Goal: Communication & Community: Answer question/provide support

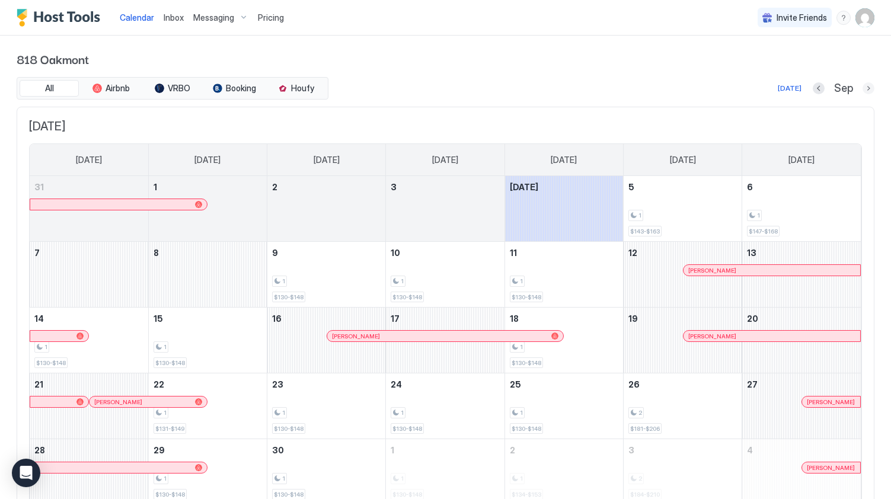
click at [868, 92] on button "Next month" at bounding box center [869, 88] width 12 height 12
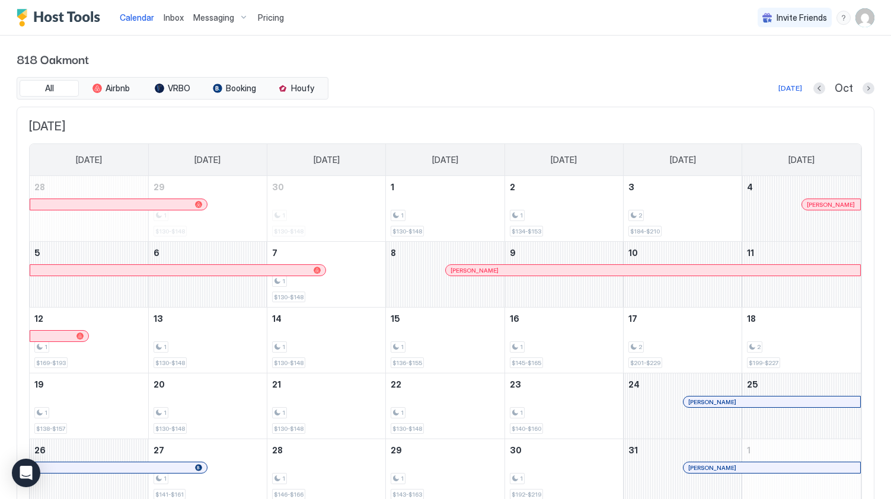
click at [172, 17] on span "Inbox" at bounding box center [174, 17] width 20 height 10
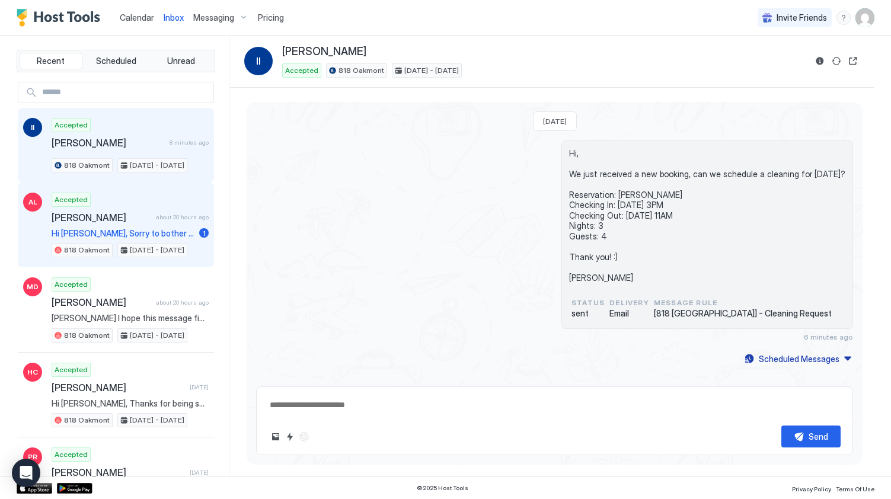
click at [131, 215] on span "[PERSON_NAME]" at bounding box center [102, 218] width 100 height 12
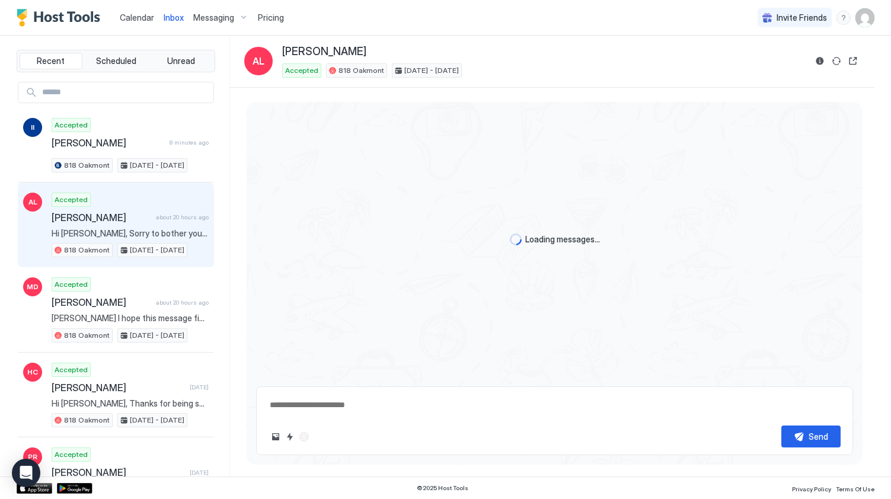
type textarea "*"
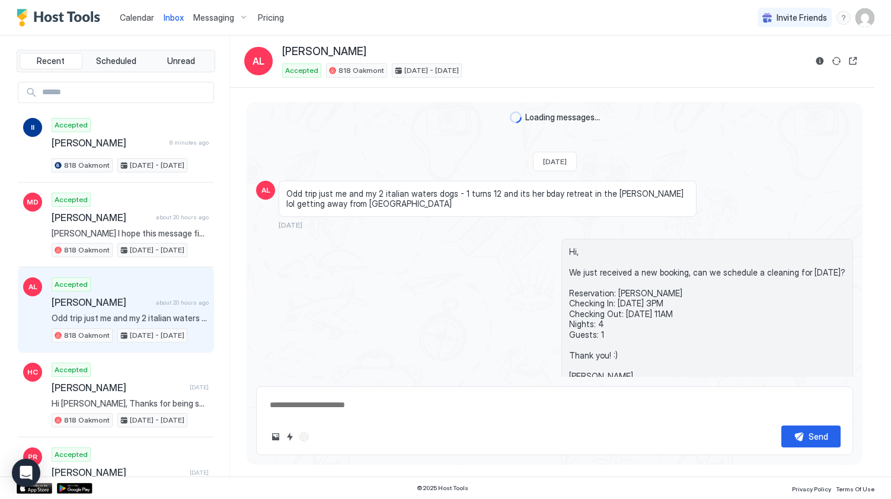
scroll to position [3614, 0]
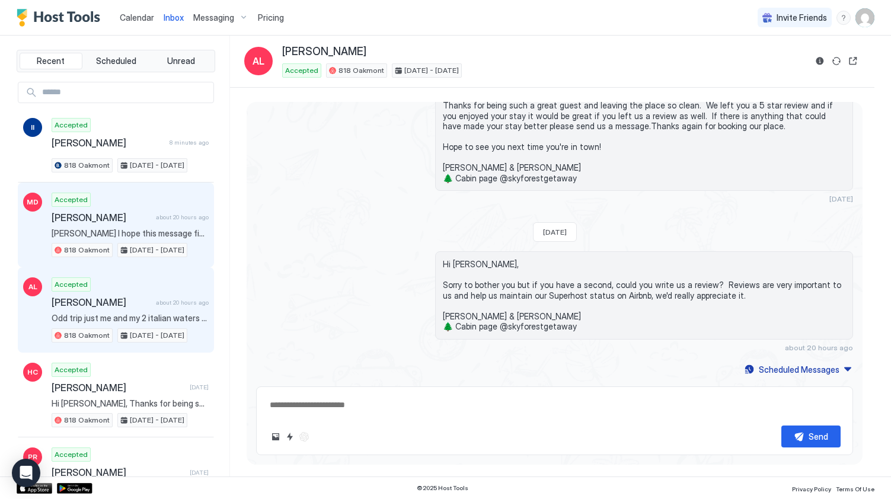
click at [108, 204] on div "Accepted [PERSON_NAME] about 20 hours ago [PERSON_NAME] I hope this message fin…" at bounding box center [130, 225] width 157 height 65
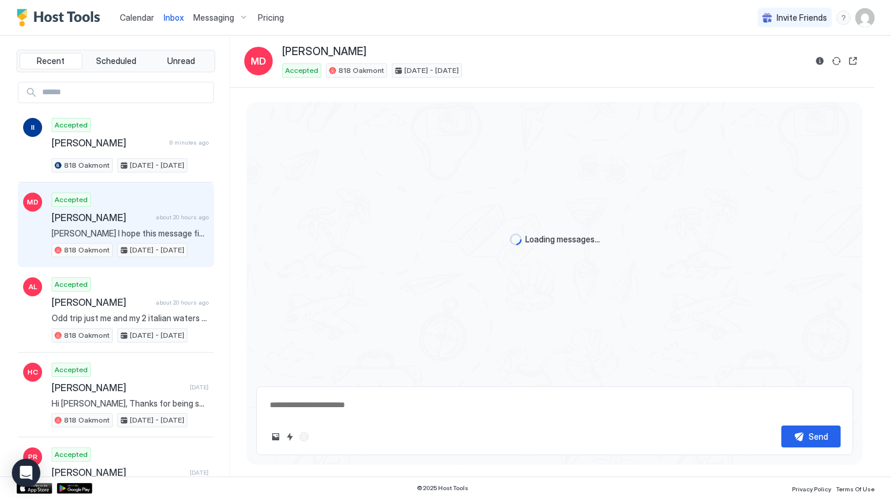
scroll to position [4101, 0]
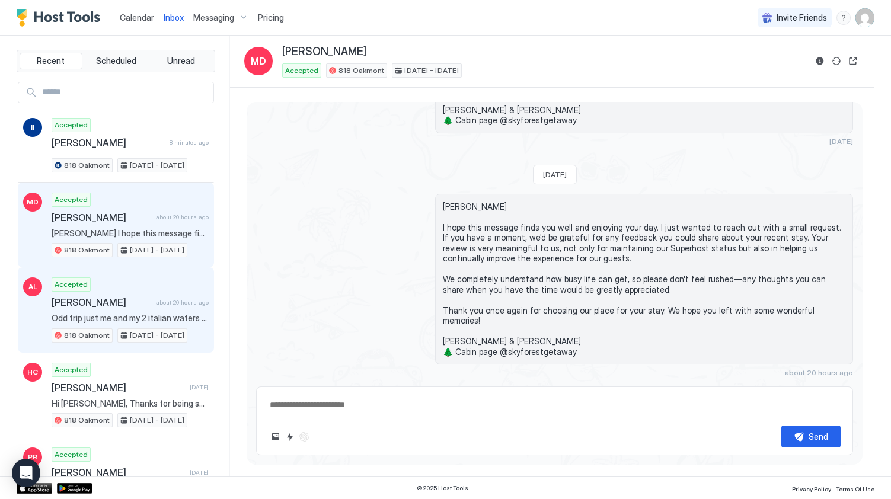
click at [119, 283] on div "Accepted [PERSON_NAME] about 20 hours ago Odd trip just me and my 2 italian wat…" at bounding box center [130, 309] width 157 height 65
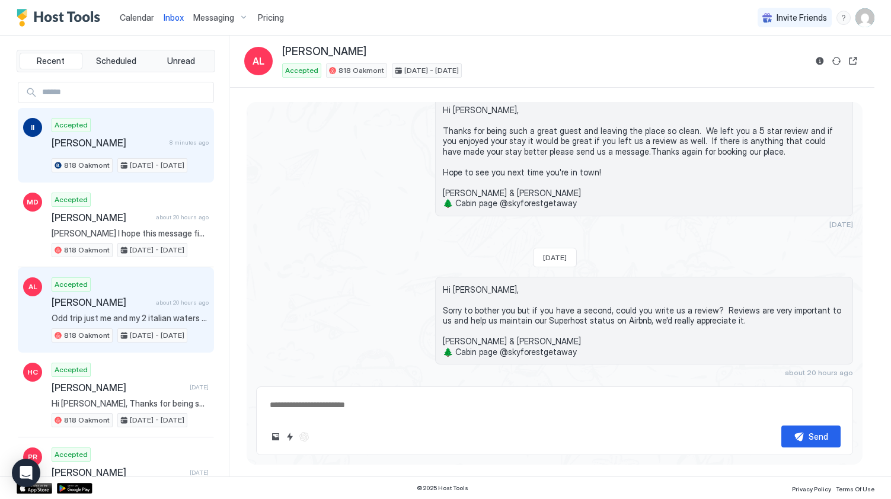
scroll to position [3614, 0]
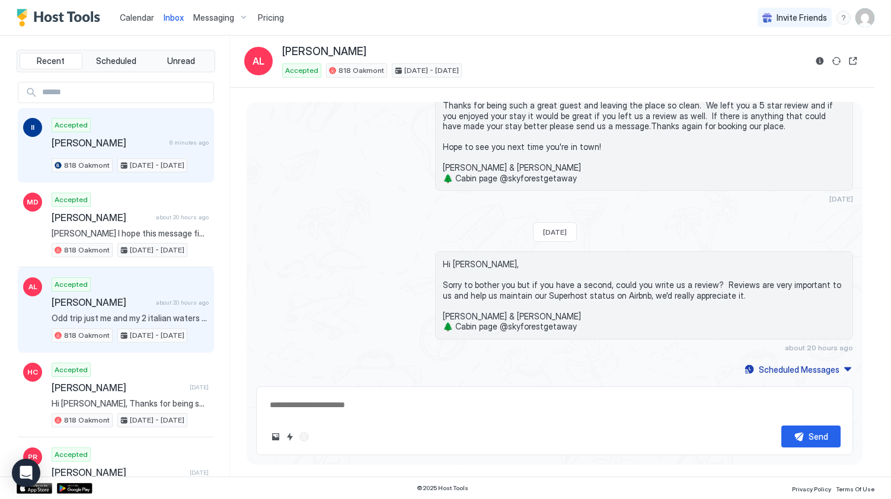
click at [131, 139] on span "[PERSON_NAME]" at bounding box center [108, 143] width 113 height 12
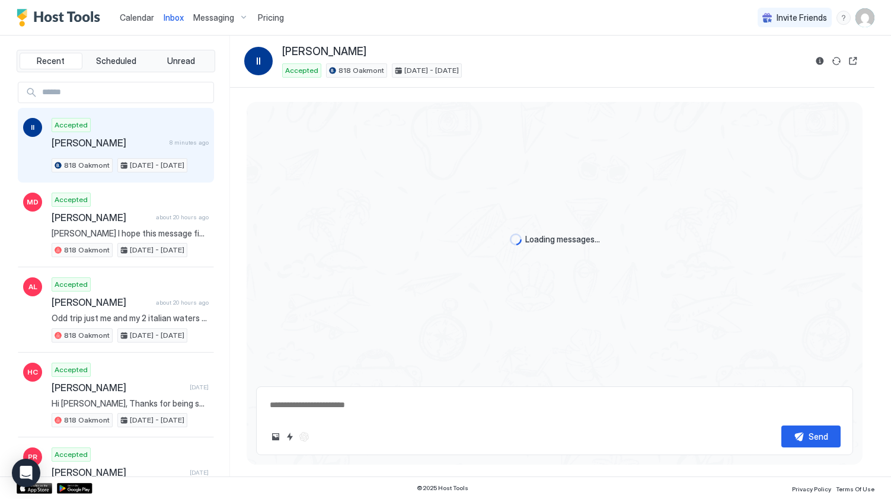
type textarea "*"
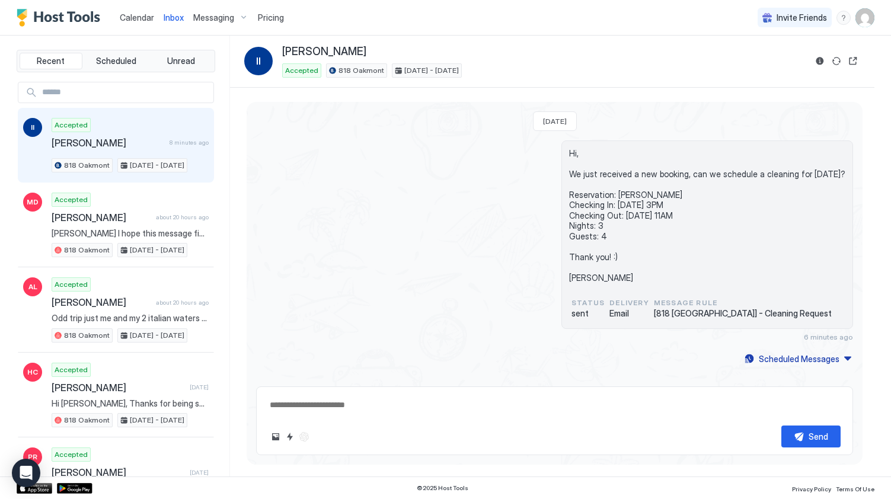
click at [143, 18] on span "Calendar" at bounding box center [137, 17] width 34 height 10
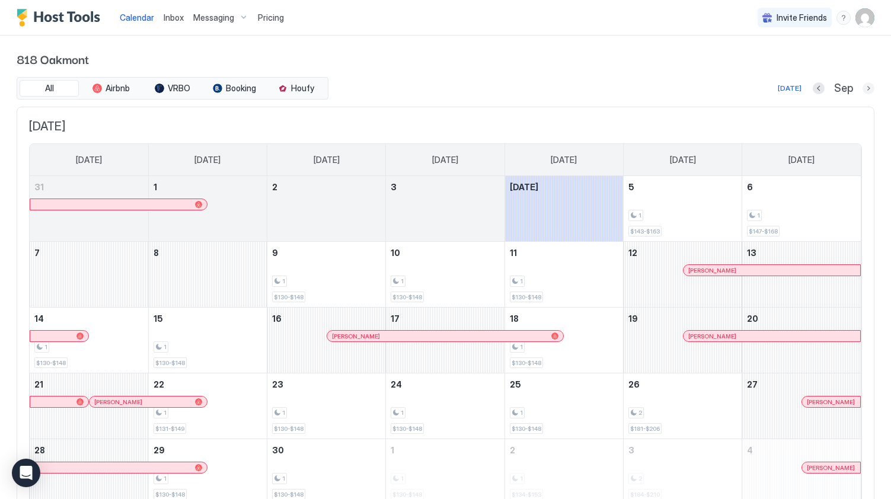
click at [869, 88] on button "Next month" at bounding box center [869, 88] width 12 height 12
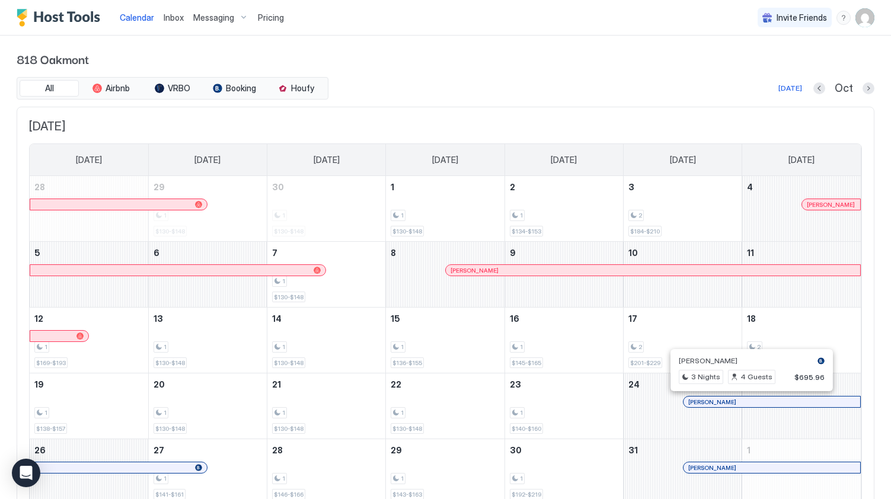
click at [747, 404] on div at bounding box center [746, 401] width 9 height 9
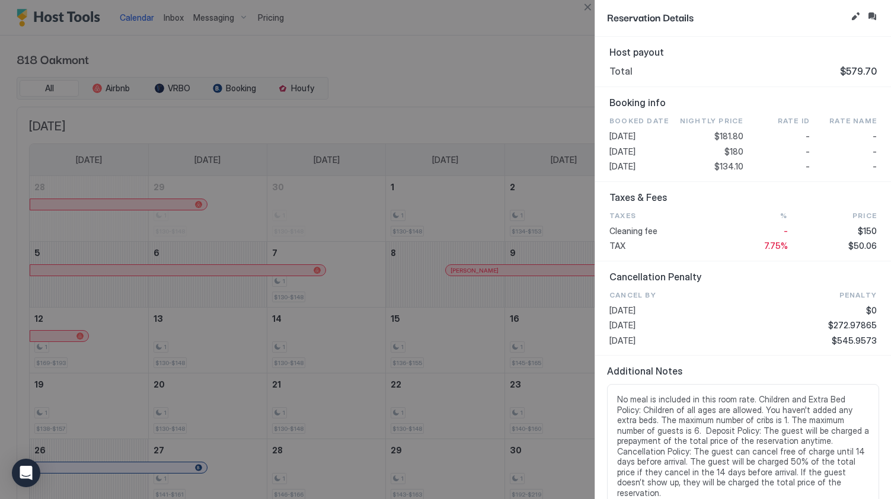
scroll to position [353, 0]
